Goal: Obtain resource: Download file/media

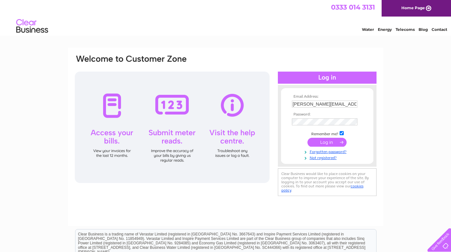
click at [321, 143] on input "submit" at bounding box center [327, 142] width 39 height 9
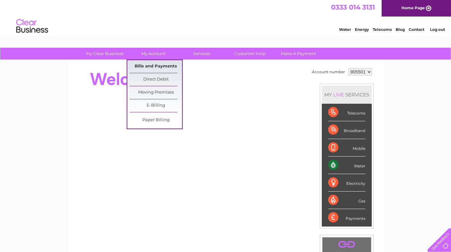
click at [154, 66] on link "Bills and Payments" at bounding box center [156, 66] width 53 height 13
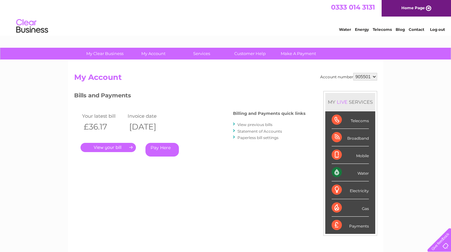
click at [103, 148] on link "." at bounding box center [108, 147] width 55 height 9
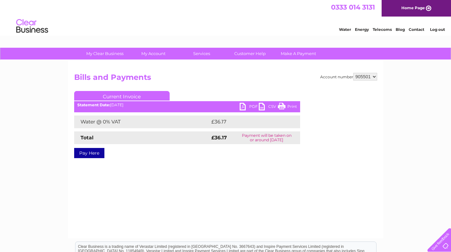
click at [242, 104] on link "PDF" at bounding box center [249, 107] width 19 height 9
click at [243, 107] on link "PDF" at bounding box center [249, 107] width 19 height 9
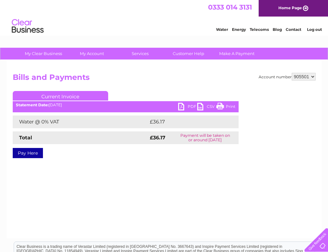
drag, startPoint x: 313, startPoint y: 78, endPoint x: 313, endPoint y: 81, distance: 3.8
click at [313, 78] on select "905501 905506" at bounding box center [304, 77] width 24 height 8
select select "905506"
click at [292, 73] on select "905501 905506" at bounding box center [304, 77] width 24 height 8
click at [182, 107] on link "PDF" at bounding box center [187, 107] width 19 height 9
